Goal: Information Seeking & Learning: Understand process/instructions

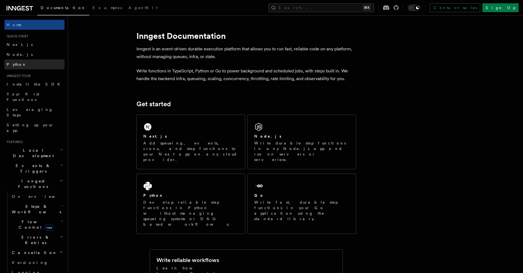
click at [28, 62] on link "Python" at bounding box center [34, 64] width 60 height 10
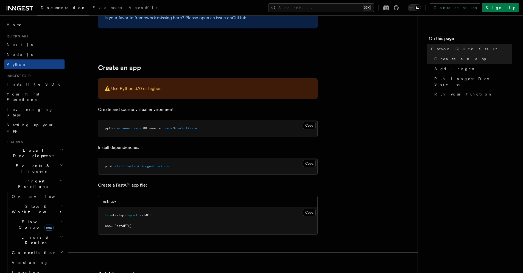
scroll to position [80, 0]
click at [153, 167] on span "inngest" at bounding box center [148, 166] width 13 height 4
copy span "inngest"
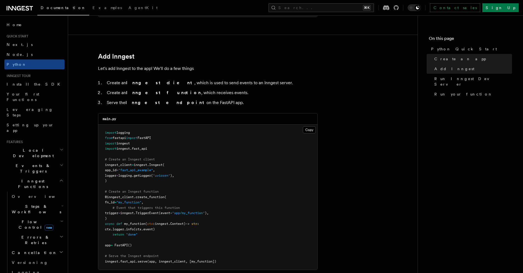
scroll to position [304, 0]
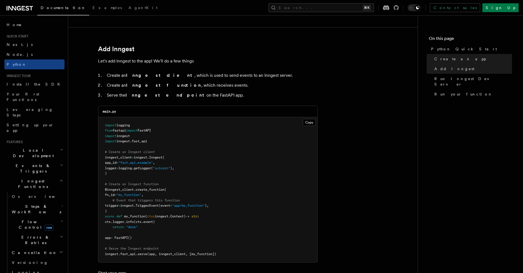
click at [153, 192] on pre "import logging from fastapi import FastAPI import inngest import inngest . fast…" at bounding box center [207, 189] width 219 height 145
click at [149, 205] on span "TriggerEvent" at bounding box center [147, 205] width 23 height 4
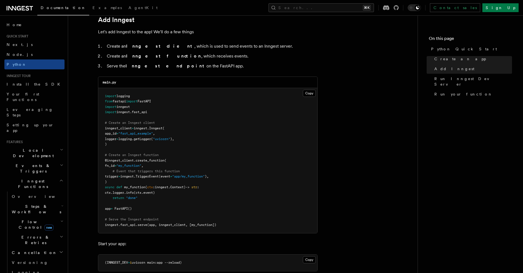
scroll to position [334, 0]
click at [219, 152] on pre "import logging from fastapi import FastAPI import inngest import inngest . fast…" at bounding box center [207, 159] width 219 height 145
